Goal: Find specific page/section

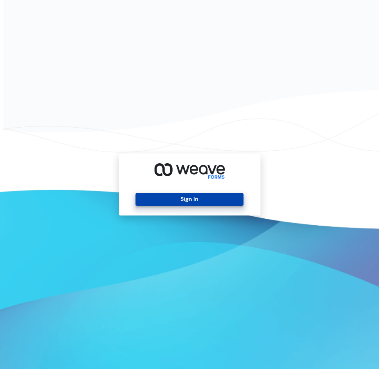
click at [199, 205] on button "Sign In" at bounding box center [190, 199] width 108 height 13
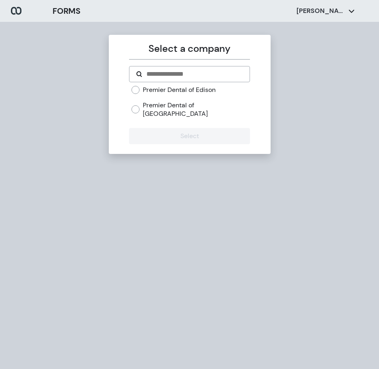
click at [172, 90] on label "Premier Dental of Edison" at bounding box center [179, 89] width 73 height 9
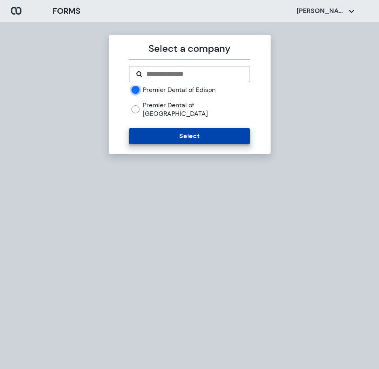
click at [170, 128] on button "Select" at bounding box center [189, 136] width 121 height 16
